Goal: Task Accomplishment & Management: Manage account settings

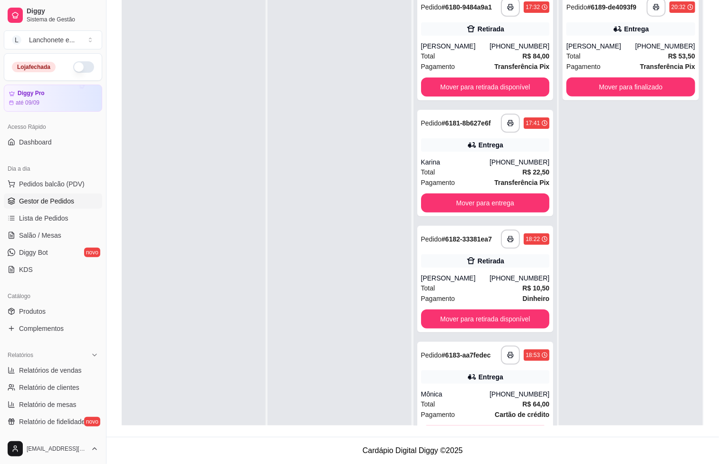
scroll to position [2069, 0]
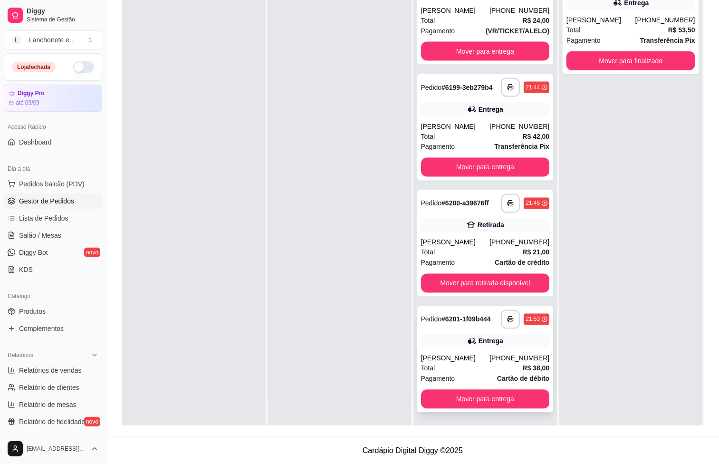
click at [496, 388] on div "**********" at bounding box center [485, 359] width 136 height 106
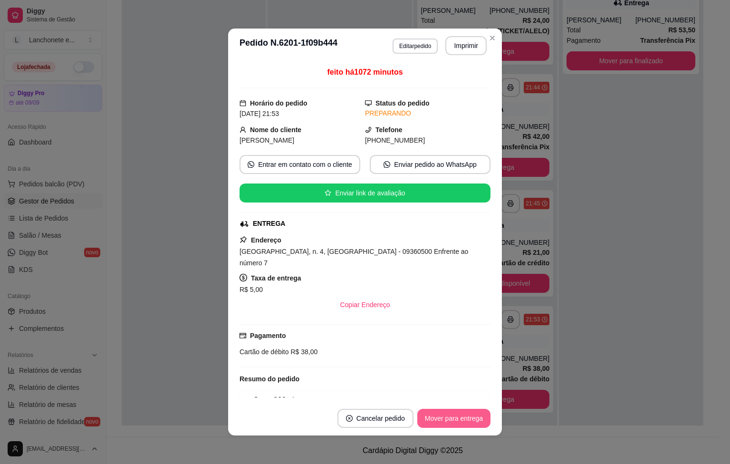
click at [479, 418] on button "Mover para entrega" at bounding box center [453, 418] width 73 height 19
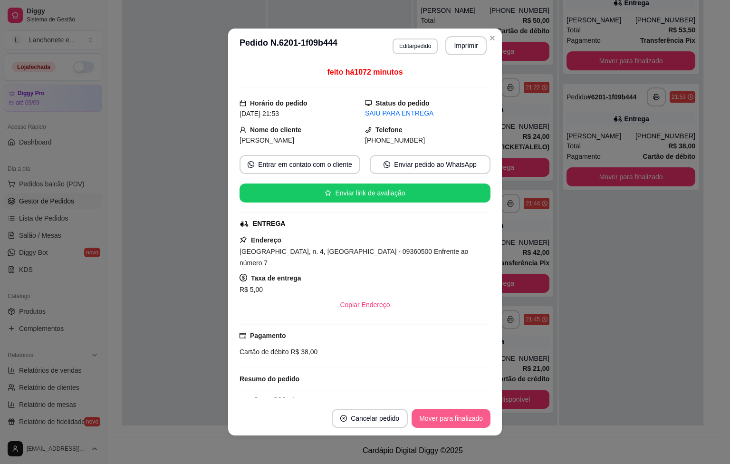
scroll to position [1949, 0]
click at [478, 415] on button "Mover para finalizado" at bounding box center [451, 418] width 77 height 19
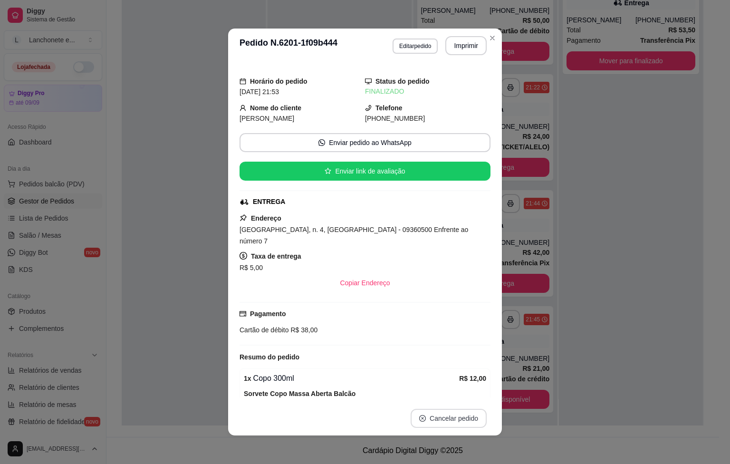
click at [477, 415] on button "Cancelar pedido" at bounding box center [449, 418] width 76 height 19
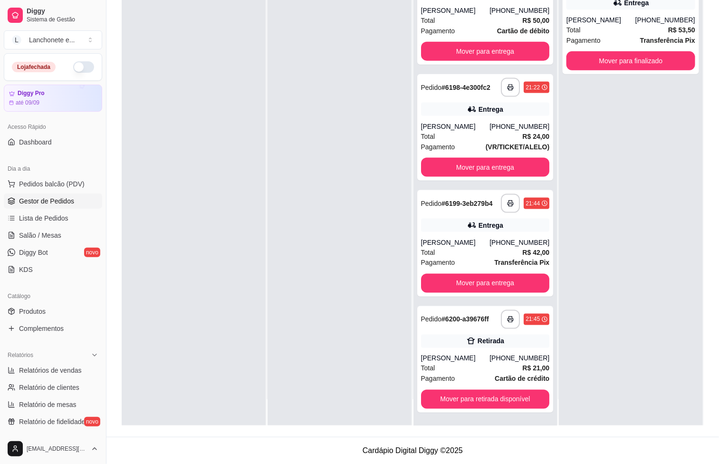
click at [78, 67] on button "button" at bounding box center [83, 66] width 21 height 11
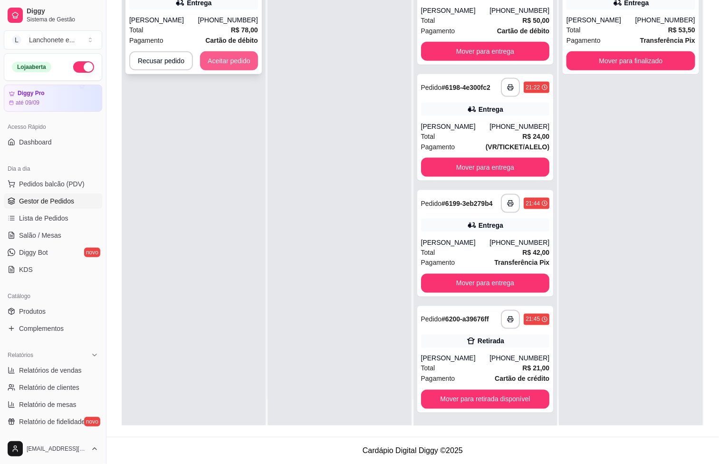
click at [240, 53] on button "Aceitar pedido" at bounding box center [229, 60] width 58 height 19
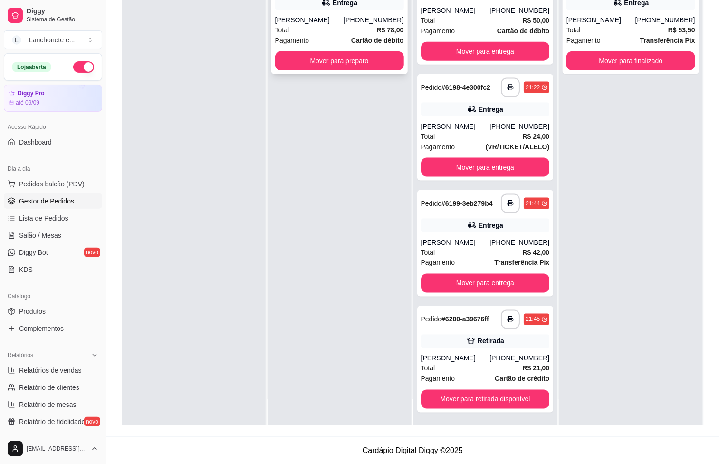
click at [314, 16] on div "[PERSON_NAME]" at bounding box center [309, 20] width 69 height 10
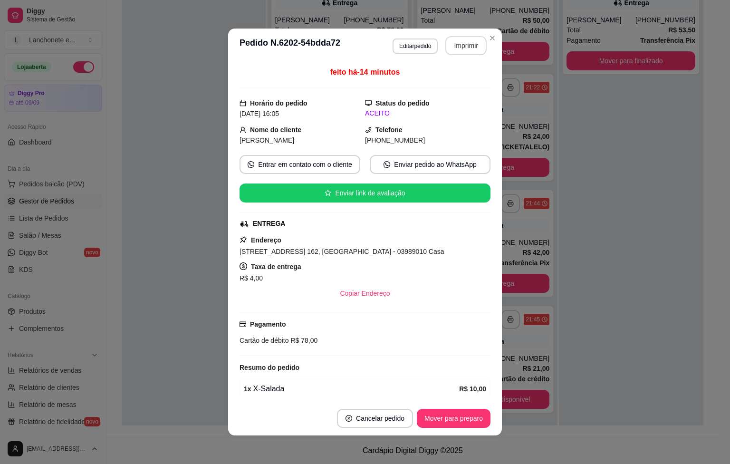
click at [455, 48] on button "Imprimir" at bounding box center [465, 45] width 41 height 19
click at [453, 43] on button "Imprimir" at bounding box center [465, 45] width 41 height 19
click at [452, 412] on button "Mover para preparo" at bounding box center [453, 418] width 71 height 19
